Goal: Check status: Check status

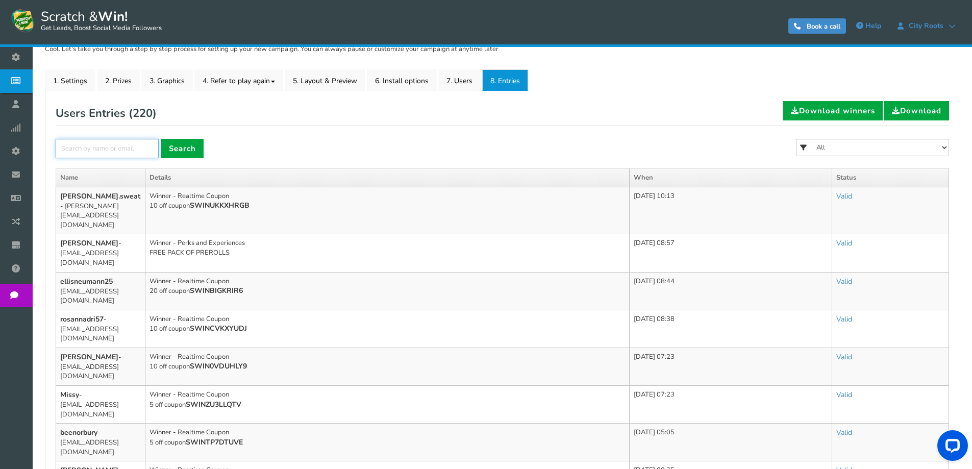
click at [110, 152] on input "text" at bounding box center [107, 148] width 103 height 19
paste input "buzzer is 0103"
type input "buzzer is 0103"
click at [146, 147] on link "×" at bounding box center [149, 148] width 18 height 19
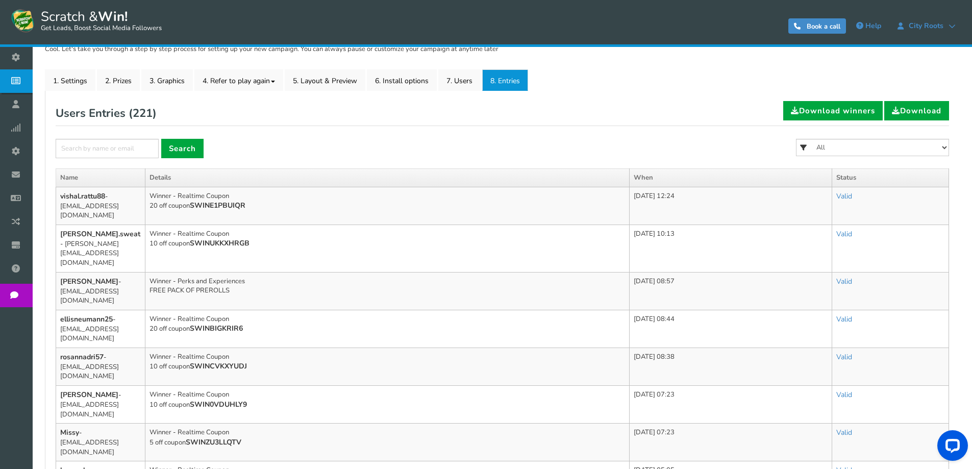
click at [129, 149] on input "text" at bounding box center [107, 148] width 103 height 19
type input "[EMAIL_ADDRESS][DOMAIN_NAME]"
click at [169, 148] on link "Search" at bounding box center [182, 148] width 42 height 19
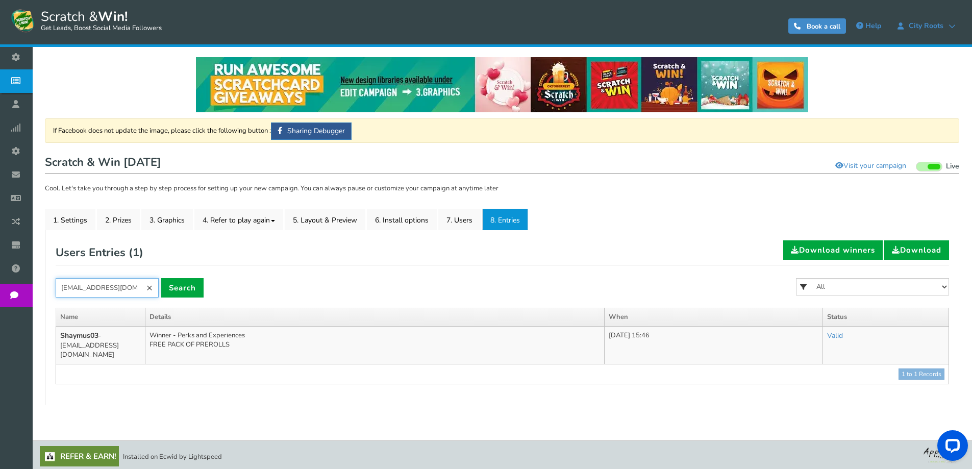
drag, startPoint x: 140, startPoint y: 290, endPoint x: 34, endPoint y: 295, distance: 105.8
click at [34, 295] on div "NOTE: Scratch and Win plugin is deleted or deactivated. Please check and re-ins…" at bounding box center [502, 231] width 940 height 368
click at [117, 290] on input "VIS" at bounding box center [107, 287] width 103 height 19
type input "VISHAL"
click at [859, 337] on div "Valid Valid Invalid" at bounding box center [886, 336] width 117 height 10
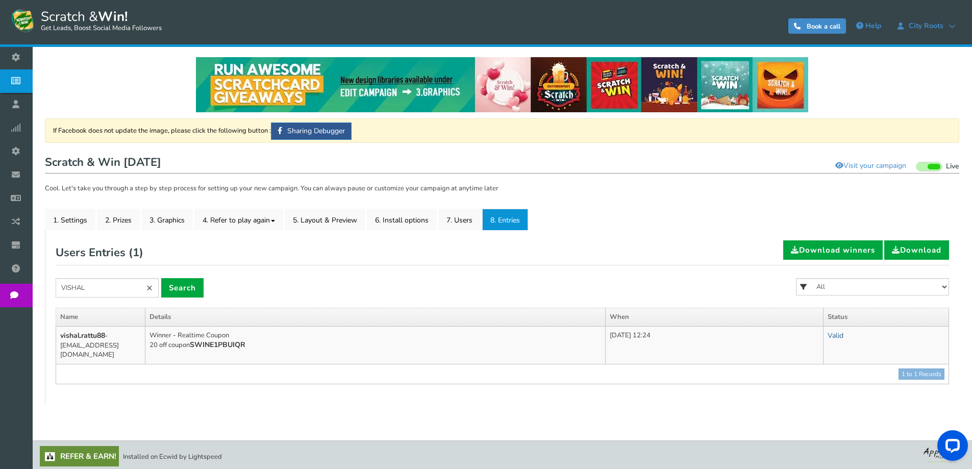
click at [844, 337] on link "Valid" at bounding box center [836, 336] width 16 height 10
click at [844, 334] on link "Valid" at bounding box center [836, 336] width 16 height 10
click at [819, 378] on link "Invalid" at bounding box center [795, 381] width 116 height 20
click at [724, 228] on ul "1. Settings 2. Prizes 3. Graphics 4. Refer to play again 4.1 Referrals Setup 4.…" at bounding box center [502, 219] width 915 height 21
click at [642, 221] on ul "1. Settings 2. Prizes 3. Graphics 4. Refer to play again 4.1 Referrals Setup 4.…" at bounding box center [502, 219] width 915 height 21
